Goal: Task Accomplishment & Management: Complete application form

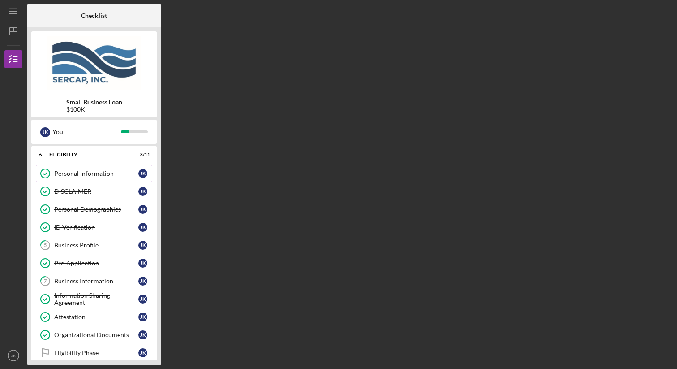
click at [115, 172] on div "Personal Information" at bounding box center [96, 173] width 84 height 7
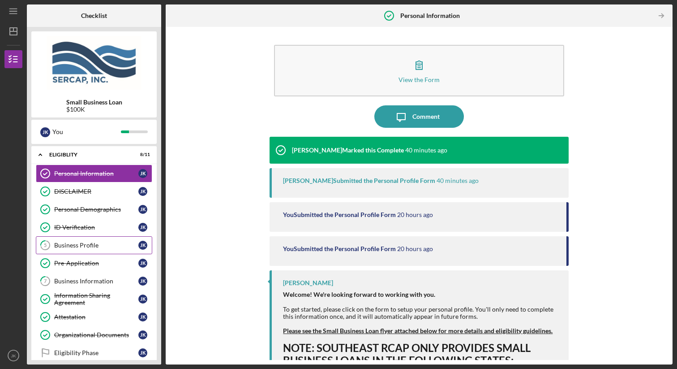
click at [101, 240] on link "5 Business Profile J K" at bounding box center [94, 245] width 116 height 18
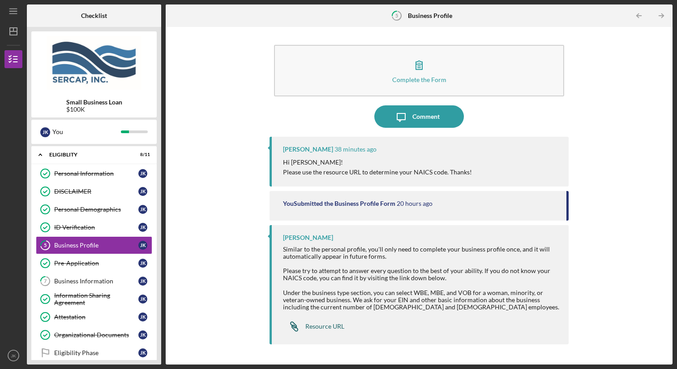
click at [329, 325] on div "Resource URL" at bounding box center [324, 325] width 39 height 7
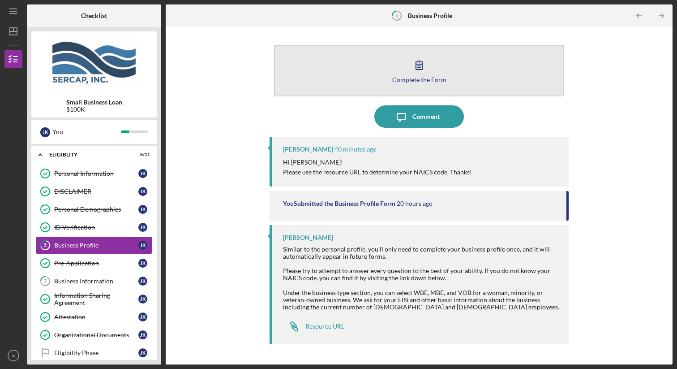
click at [422, 67] on icon "button" at bounding box center [419, 65] width 6 height 9
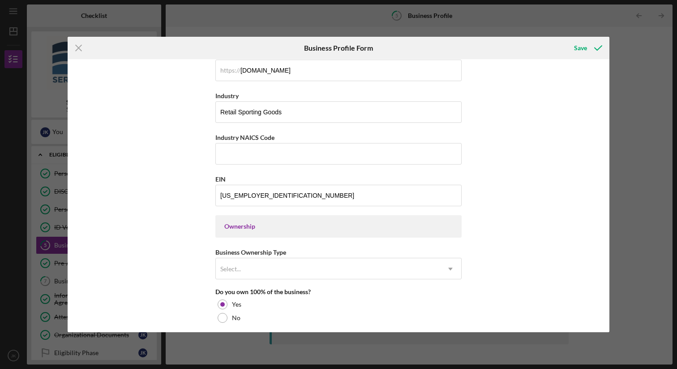
scroll to position [268, 0]
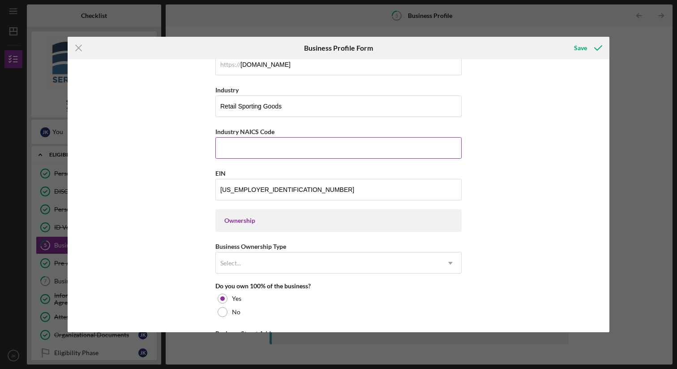
click at [264, 151] on input "Industry NAICS Code" at bounding box center [338, 147] width 246 height 21
paste input "459110"
type input "459110"
click at [176, 177] on div "Business Name [PERSON_NAME] Crabbing Supplies, LLC DBA [PERSON_NAME] Outdoors B…" at bounding box center [339, 195] width 542 height 272
click at [586, 51] on div "Save" at bounding box center [580, 48] width 13 height 18
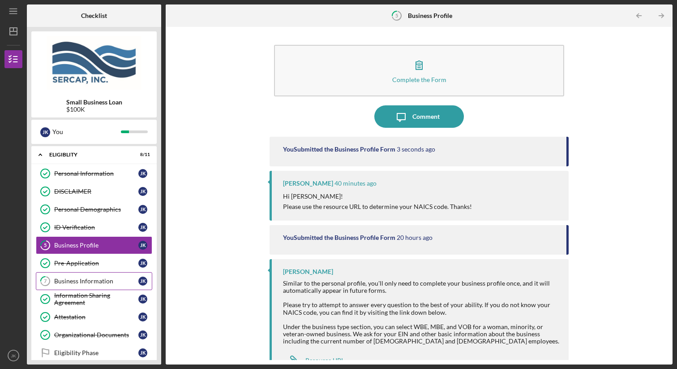
click at [92, 280] on div "Business Information" at bounding box center [96, 280] width 84 height 7
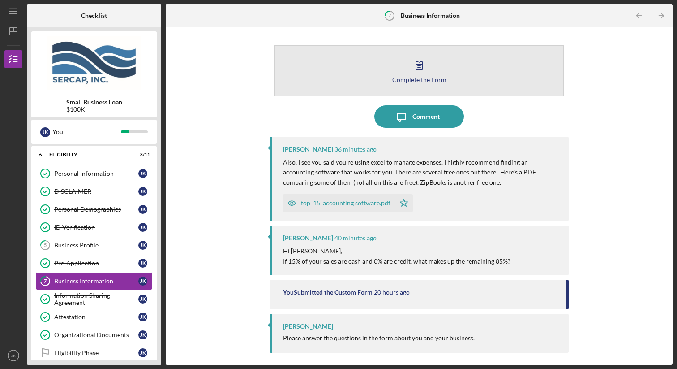
click at [421, 75] on button "Complete the Form Form" at bounding box center [419, 70] width 290 height 51
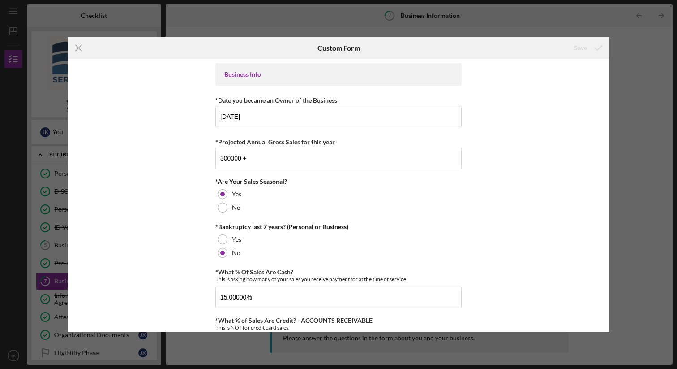
scroll to position [374, 0]
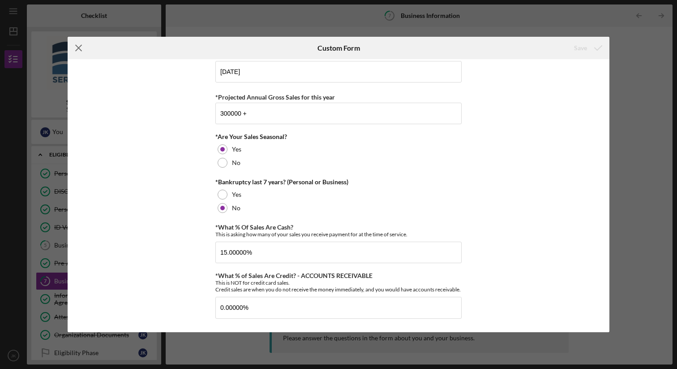
click at [77, 47] on line at bounding box center [79, 48] width 6 height 6
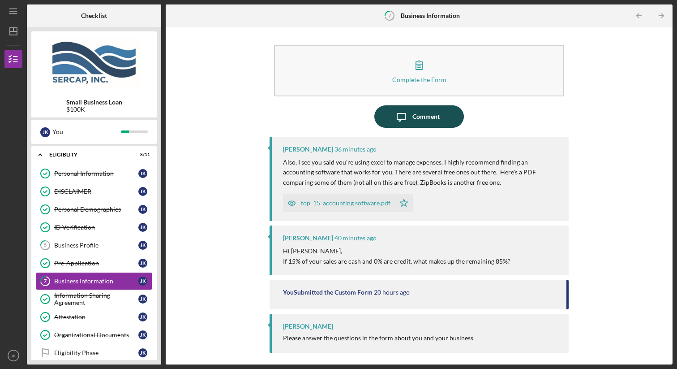
click at [401, 119] on icon "button" at bounding box center [401, 117] width 8 height 8
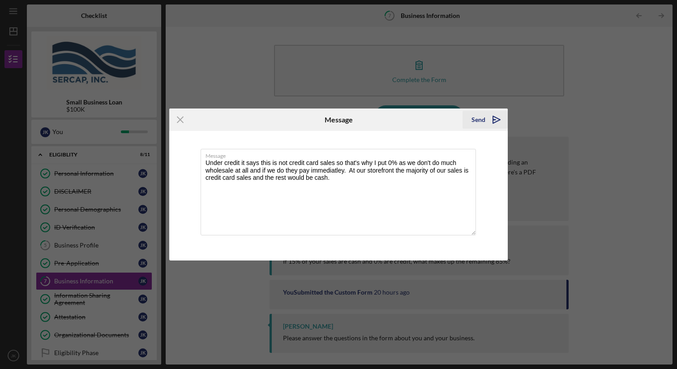
type textarea "Under credit it says this is not credit card sales so that's why I put 0% as we…"
click at [489, 120] on icon "Icon/icon-invite-send" at bounding box center [496, 119] width 22 height 22
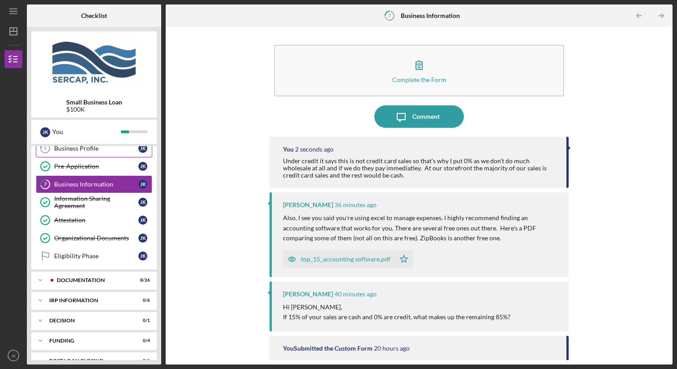
scroll to position [112, 0]
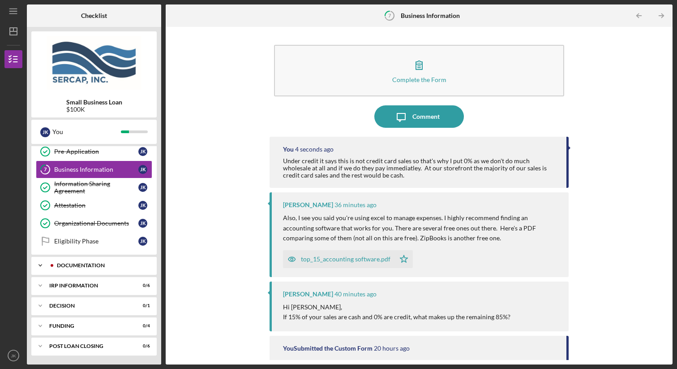
click at [97, 269] on div "Icon/Expander Documentation 8 / 26" at bounding box center [93, 265] width 125 height 18
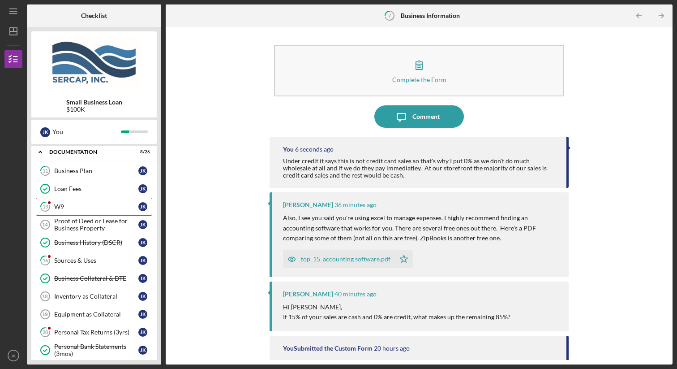
scroll to position [221, 0]
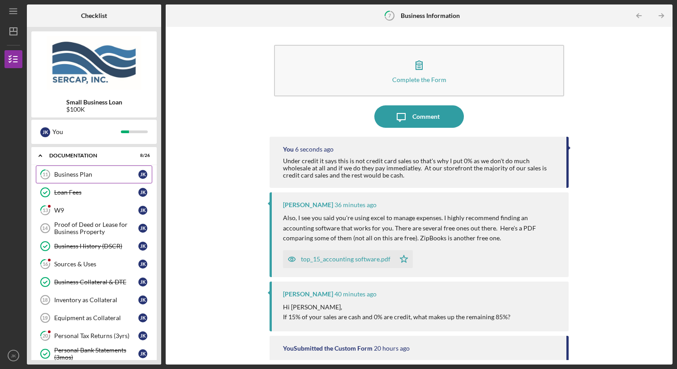
click at [98, 169] on link "11 Business Plan J K" at bounding box center [94, 174] width 116 height 18
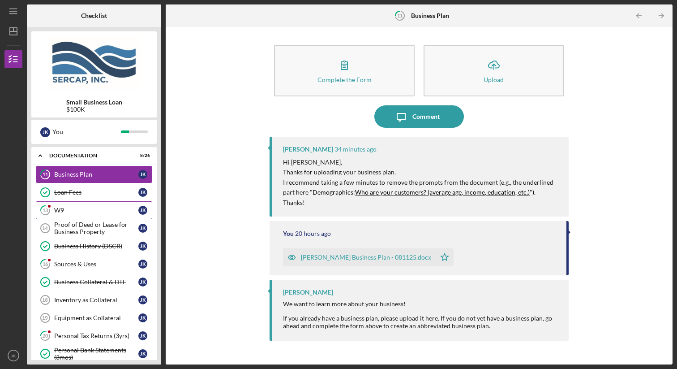
click at [108, 212] on div "W9" at bounding box center [96, 209] width 84 height 7
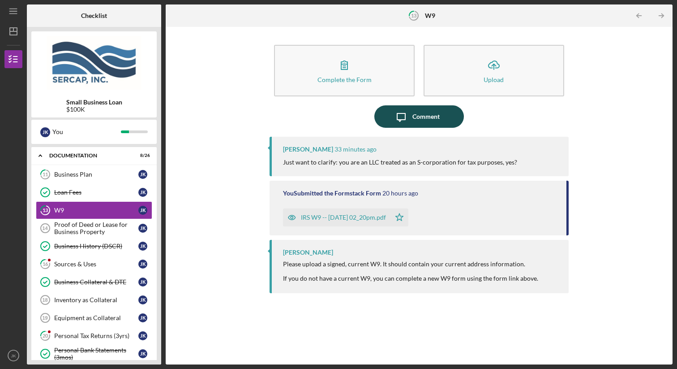
click at [422, 118] on div "Comment" at bounding box center [425, 116] width 27 height 22
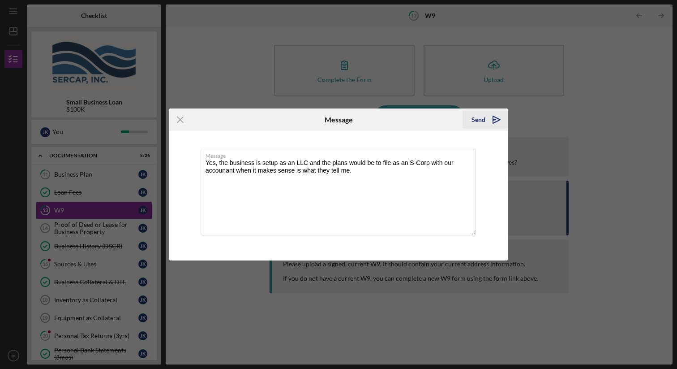
type textarea "Yes, the business is setup as an LLC and the plans would be to file as an S-Cor…"
click at [489, 115] on icon "Icon/icon-invite-send" at bounding box center [496, 119] width 22 height 22
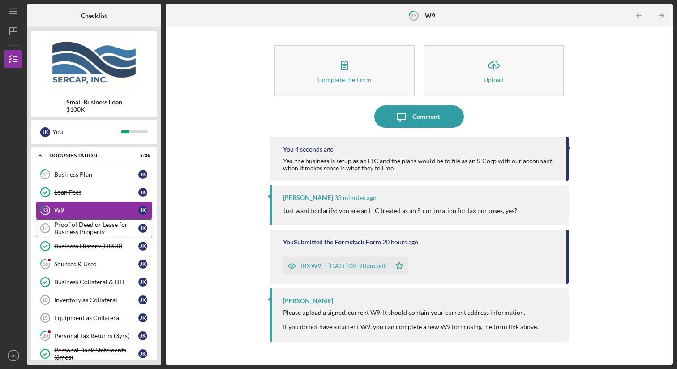
click at [94, 230] on div "Proof of Deed or Lease for Business Property" at bounding box center [96, 228] width 84 height 14
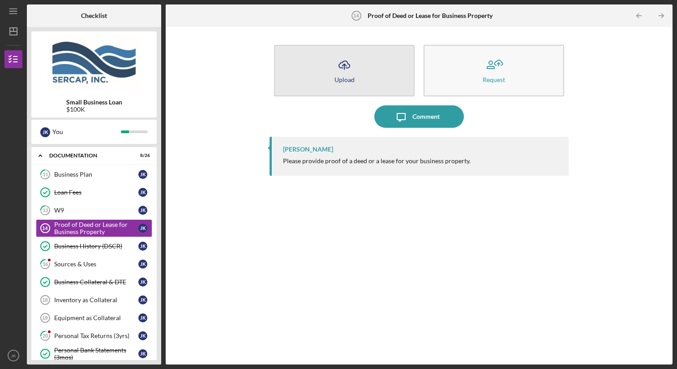
click at [355, 69] on button "Icon/Upload Upload" at bounding box center [344, 70] width 141 height 51
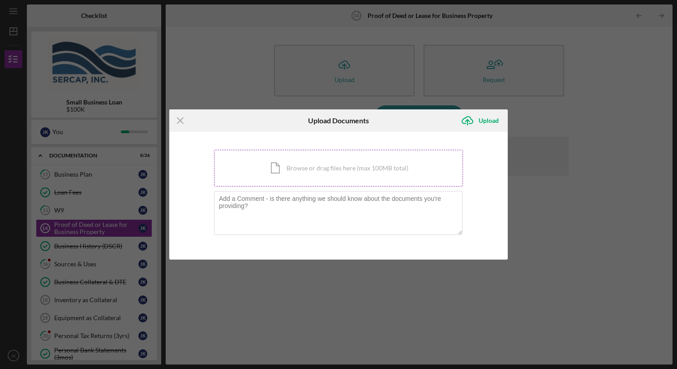
click at [309, 168] on div "Icon/Document Browse or drag files here (max 100MB total) Tap to choose files o…" at bounding box center [338, 168] width 249 height 37
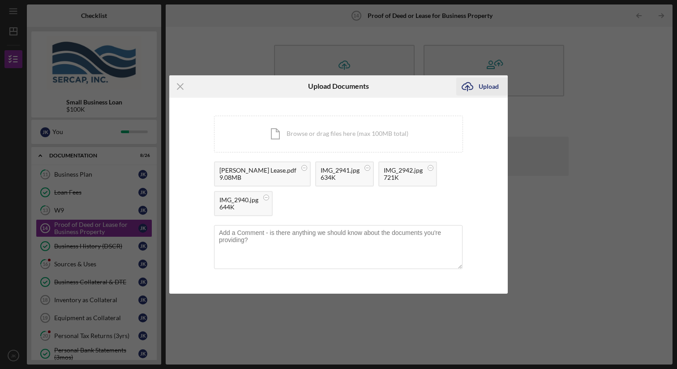
click at [483, 88] on div "Upload" at bounding box center [489, 86] width 20 height 18
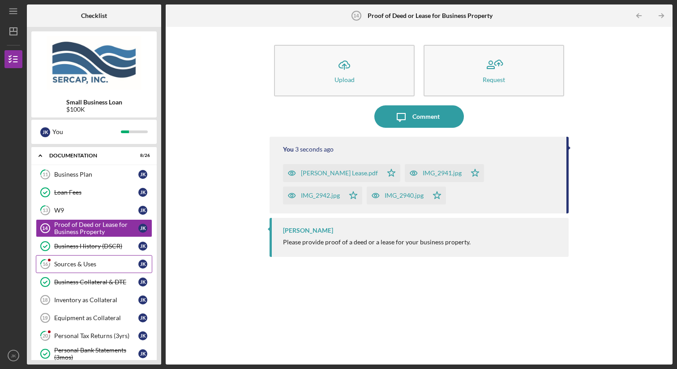
click at [97, 258] on link "16 Sources & Uses J K" at bounding box center [94, 264] width 116 height 18
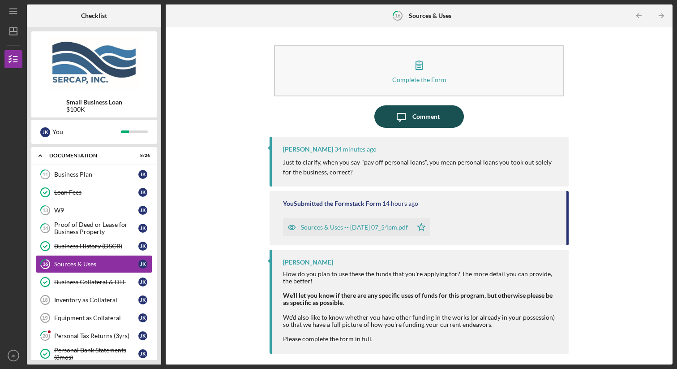
click at [418, 111] on div "Comment" at bounding box center [425, 116] width 27 height 22
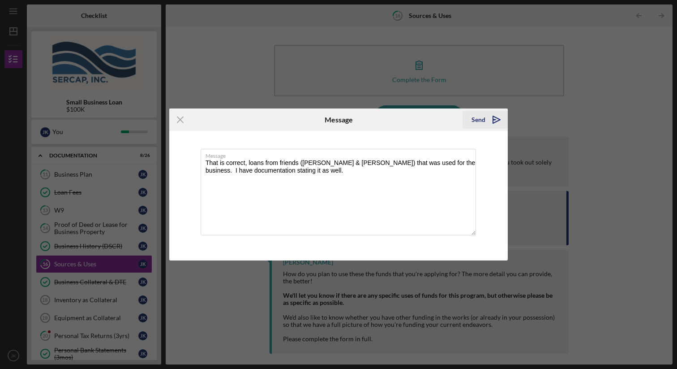
type textarea "That is correct, loans from friends ([PERSON_NAME] & [PERSON_NAME]) that was us…"
click at [487, 119] on icon "Icon/icon-invite-send" at bounding box center [496, 119] width 22 height 22
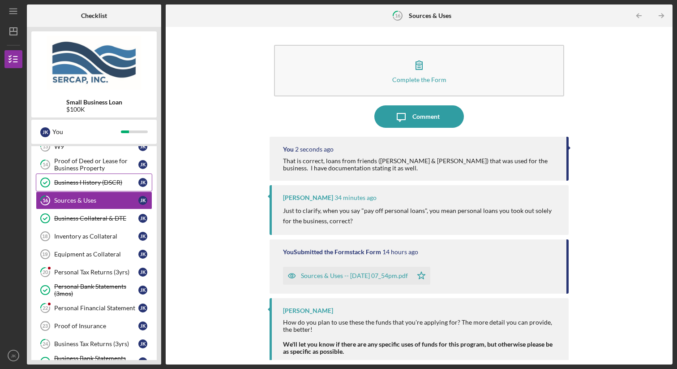
scroll to position [286, 0]
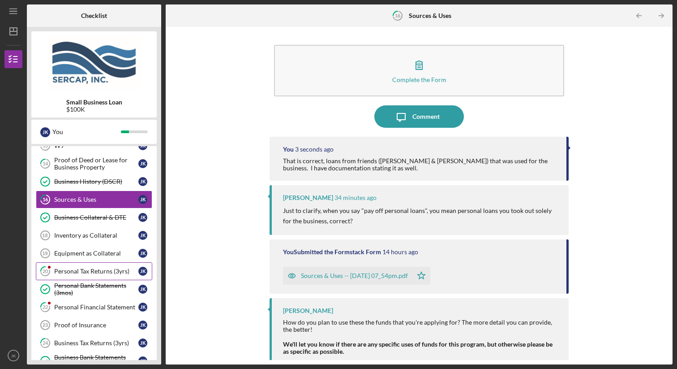
click at [105, 272] on div "Personal Tax Returns (3yrs)" at bounding box center [96, 270] width 84 height 7
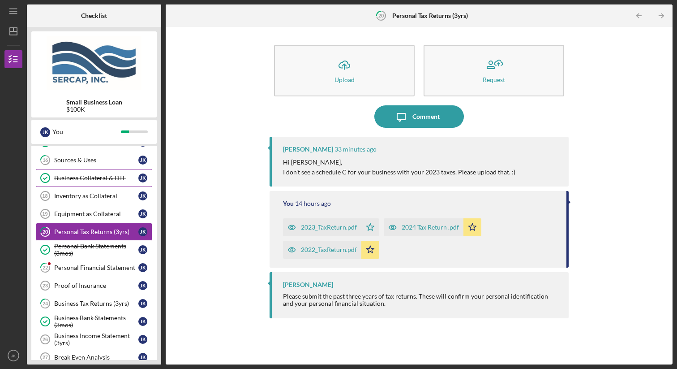
scroll to position [353, 0]
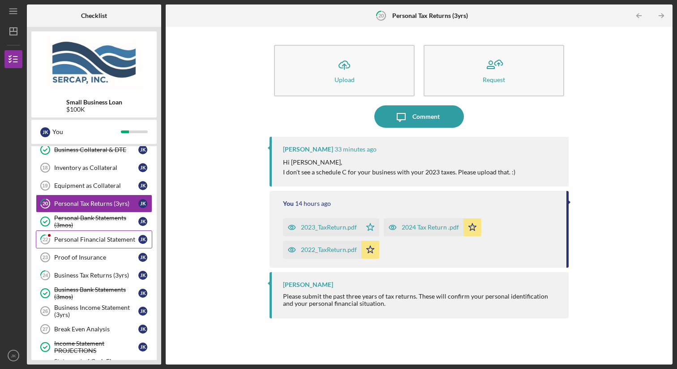
click at [103, 244] on link "22 Personal Financial Statement J K" at bounding box center [94, 239] width 116 height 18
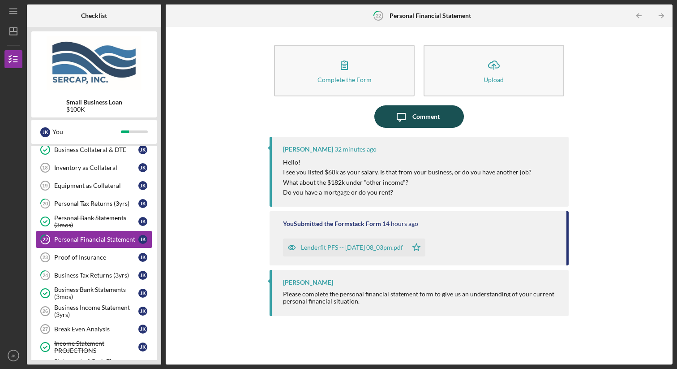
click at [438, 112] on div "Comment" at bounding box center [425, 116] width 27 height 22
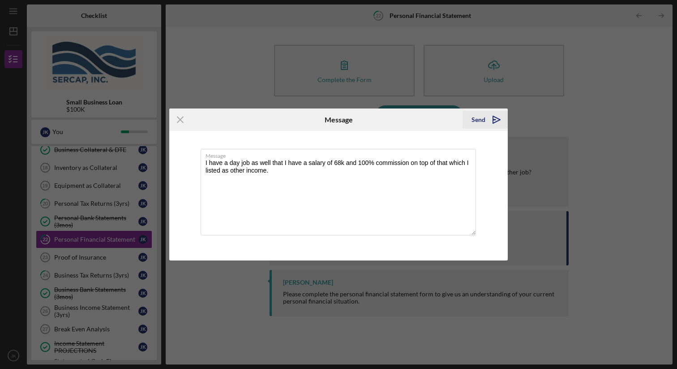
type textarea "I have a day job as well that I have a salary of 68k and 100% commission on top…"
click at [477, 117] on div "Send" at bounding box center [479, 120] width 14 height 18
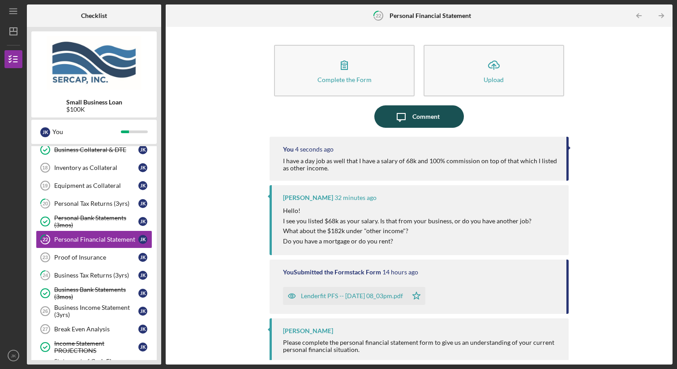
click at [414, 115] on div "Comment" at bounding box center [425, 116] width 27 height 22
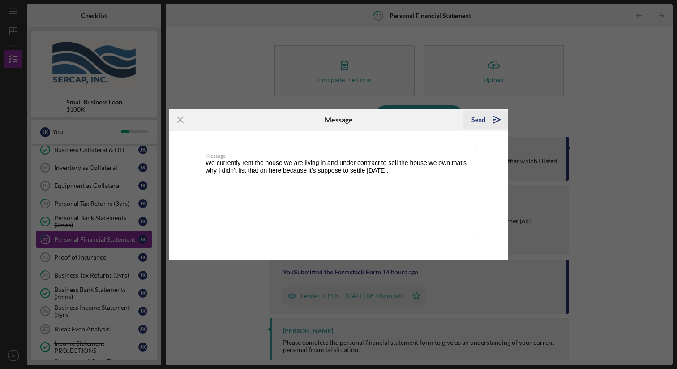
type textarea "We currently rent the house we are living in and under contract to sell the hou…"
click at [483, 118] on div "Send" at bounding box center [479, 120] width 14 height 18
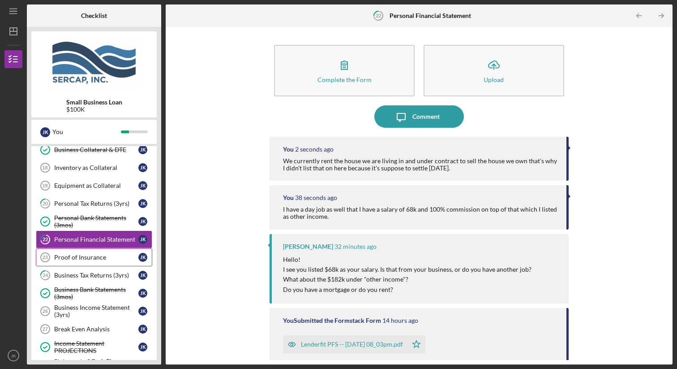
click at [109, 255] on div "Proof of Insurance" at bounding box center [96, 256] width 84 height 7
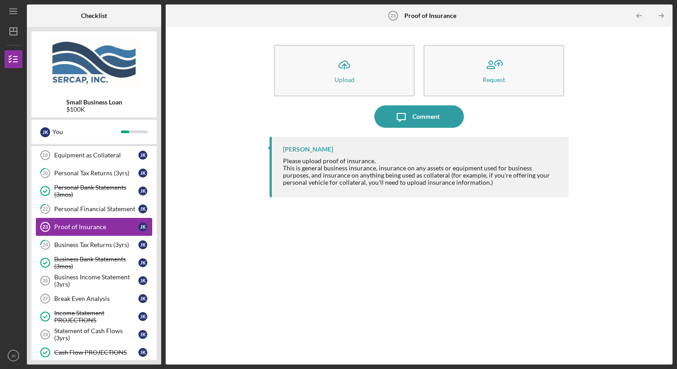
scroll to position [386, 0]
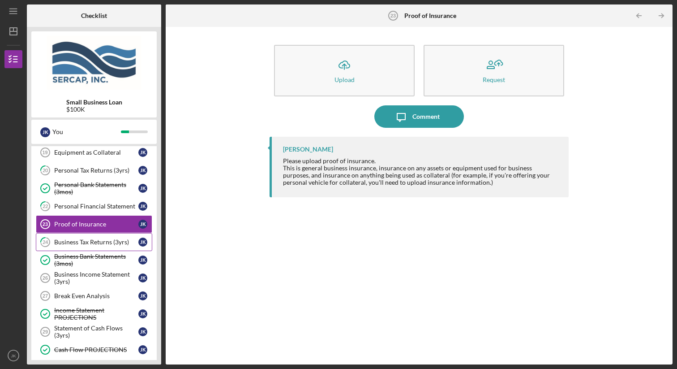
click at [104, 240] on div "Business Tax Returns (3yrs)" at bounding box center [96, 241] width 84 height 7
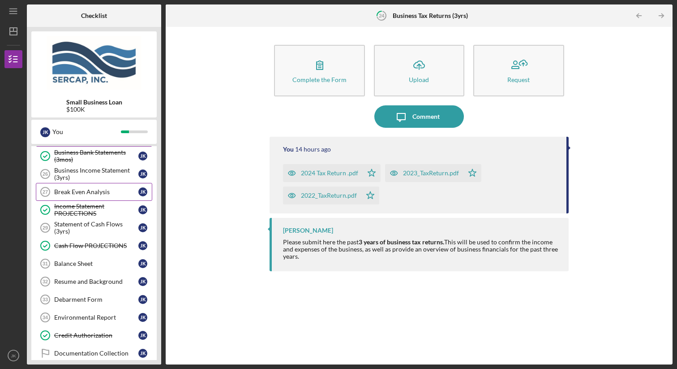
scroll to position [493, 0]
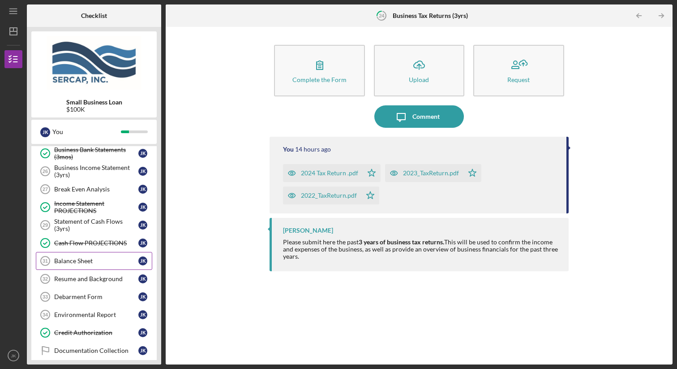
click at [96, 262] on div "Balance Sheet" at bounding box center [96, 260] width 84 height 7
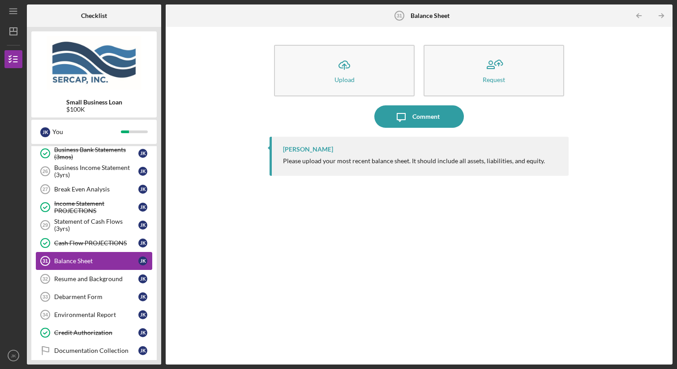
scroll to position [512, 0]
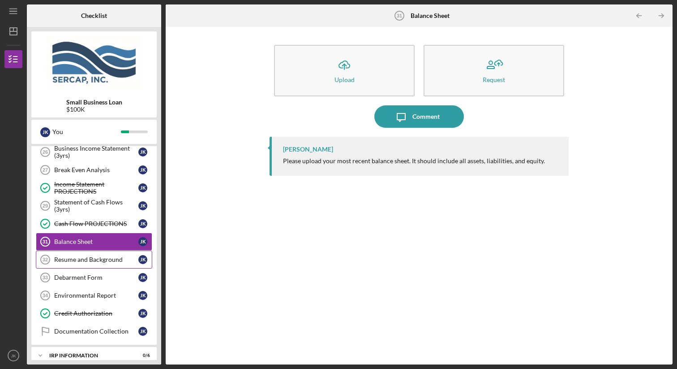
click at [98, 260] on div "Resume and Background" at bounding box center [96, 259] width 84 height 7
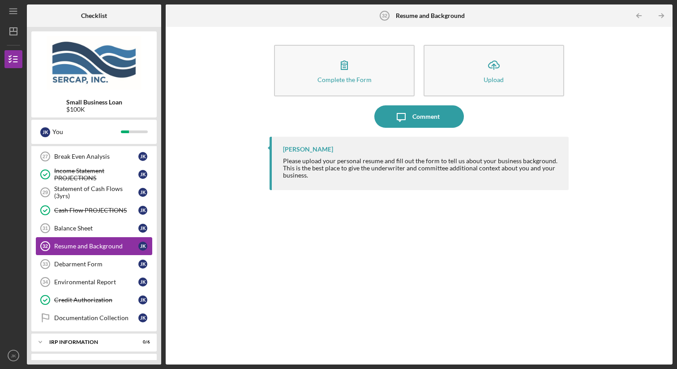
scroll to position [531, 0]
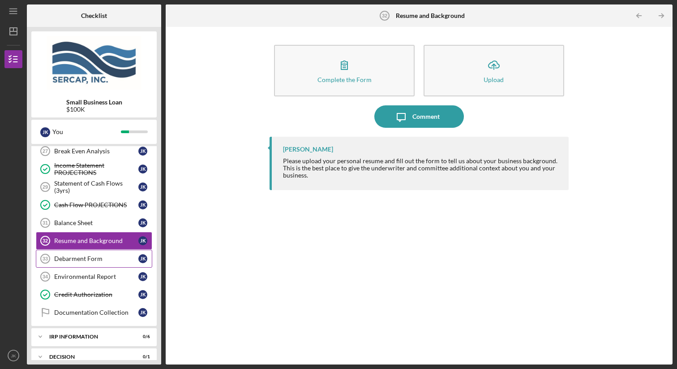
click at [98, 257] on div "Debarment Form" at bounding box center [96, 258] width 84 height 7
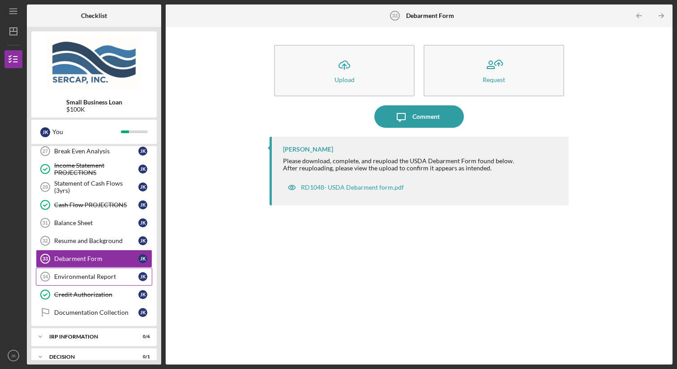
click at [98, 274] on div "Environmental Report" at bounding box center [96, 276] width 84 height 7
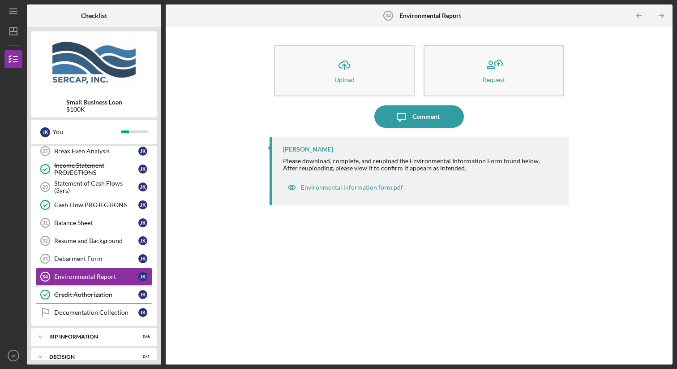
click at [99, 291] on div "Credit Authorization" at bounding box center [96, 294] width 84 height 7
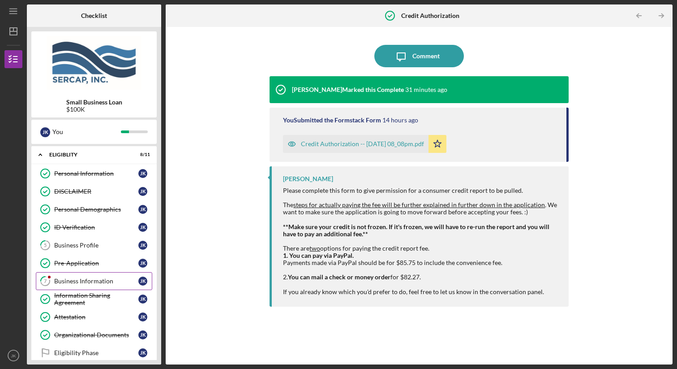
click at [83, 281] on div "Business Information" at bounding box center [96, 280] width 84 height 7
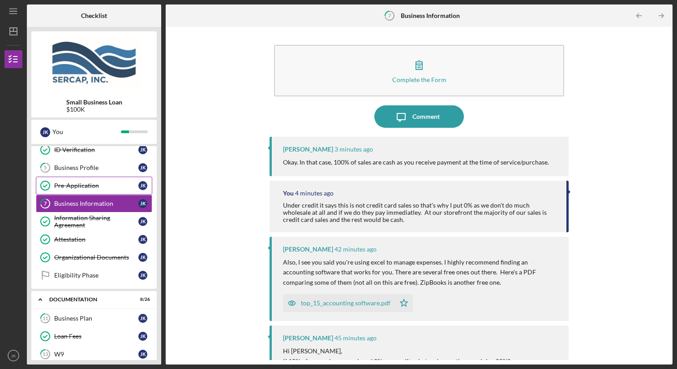
scroll to position [78, 0]
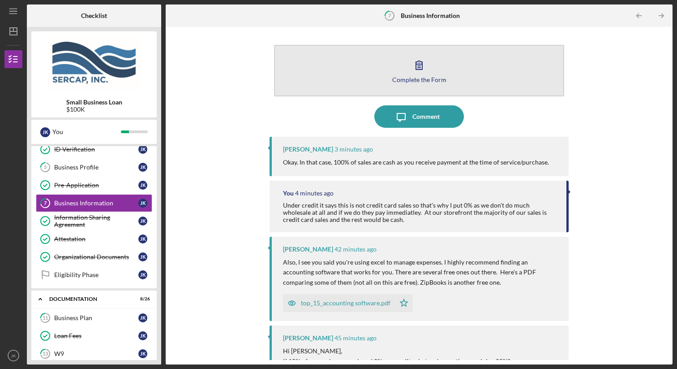
click at [423, 73] on icon "button" at bounding box center [419, 65] width 22 height 22
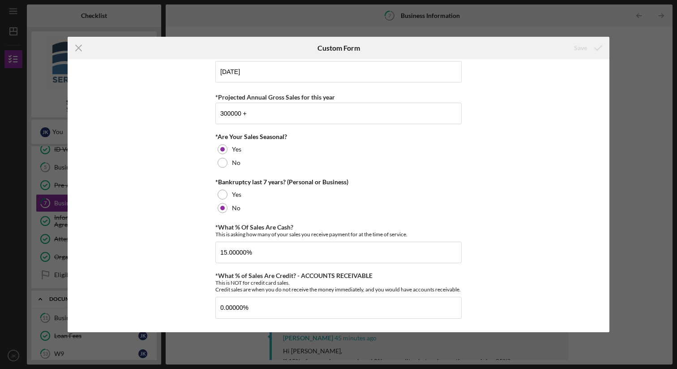
scroll to position [374, 0]
click at [264, 241] on input "15.00000%" at bounding box center [338, 251] width 246 height 21
type input "100.00000%"
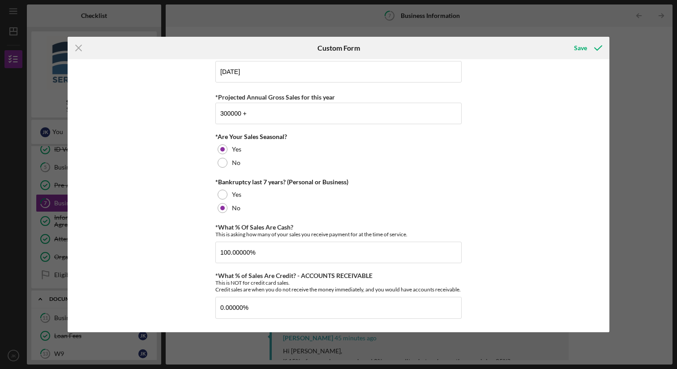
click at [177, 244] on div "Business Services *Have you worked with an advisor on your plan? Have you worke…" at bounding box center [339, 195] width 542 height 272
click at [575, 48] on div "Save" at bounding box center [580, 48] width 13 height 18
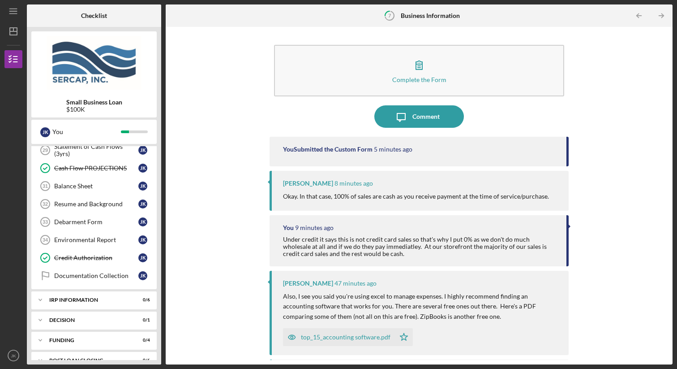
scroll to position [582, 0]
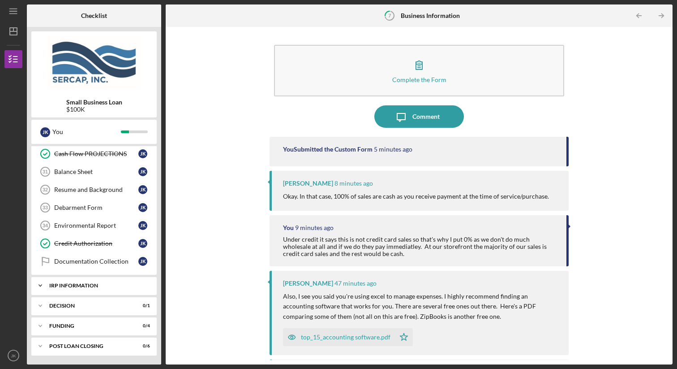
click at [98, 285] on div "IRP Information" at bounding box center [97, 285] width 96 height 5
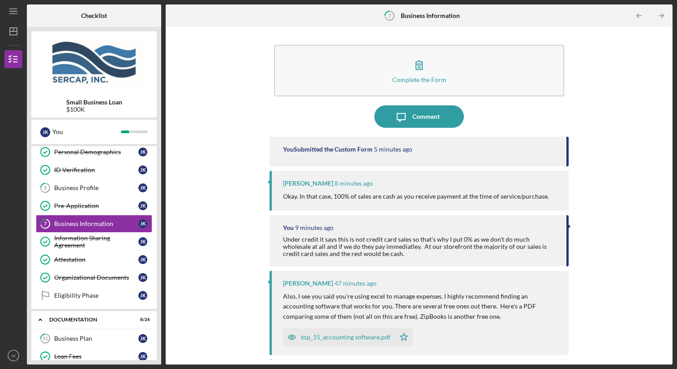
scroll to position [0, 0]
